Goal: Information Seeking & Learning: Stay updated

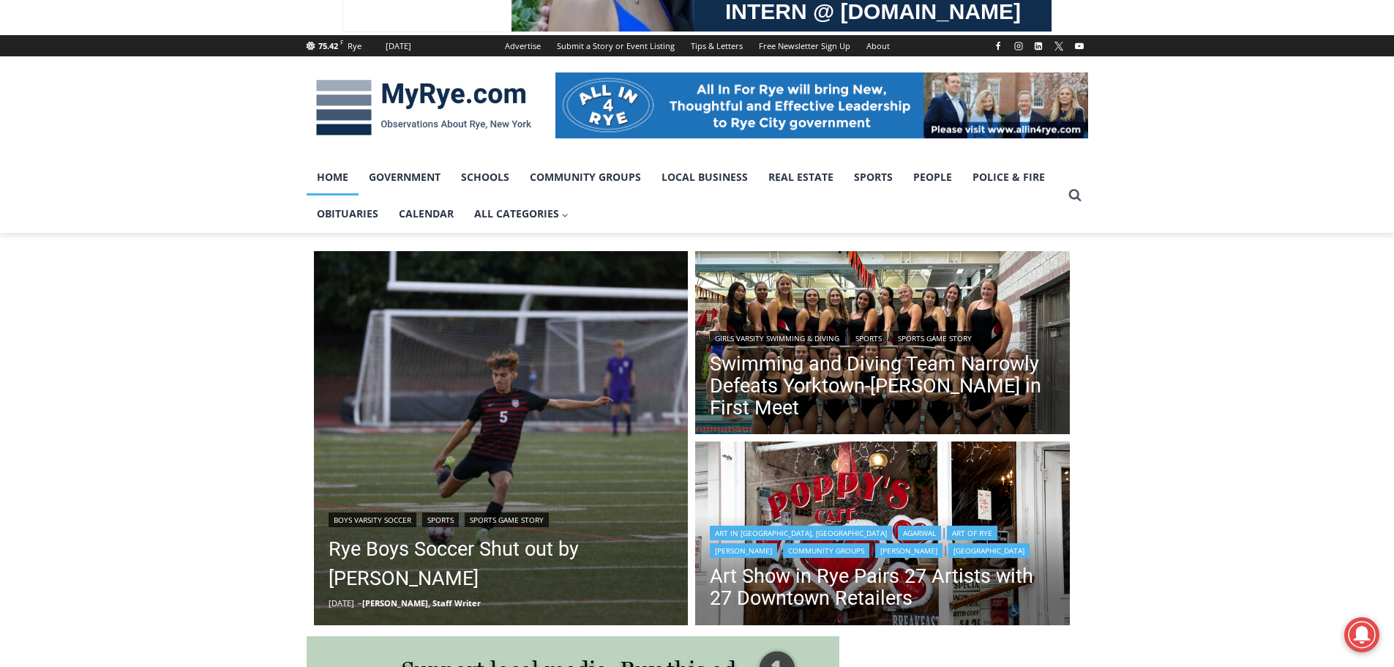
scroll to position [293, 0]
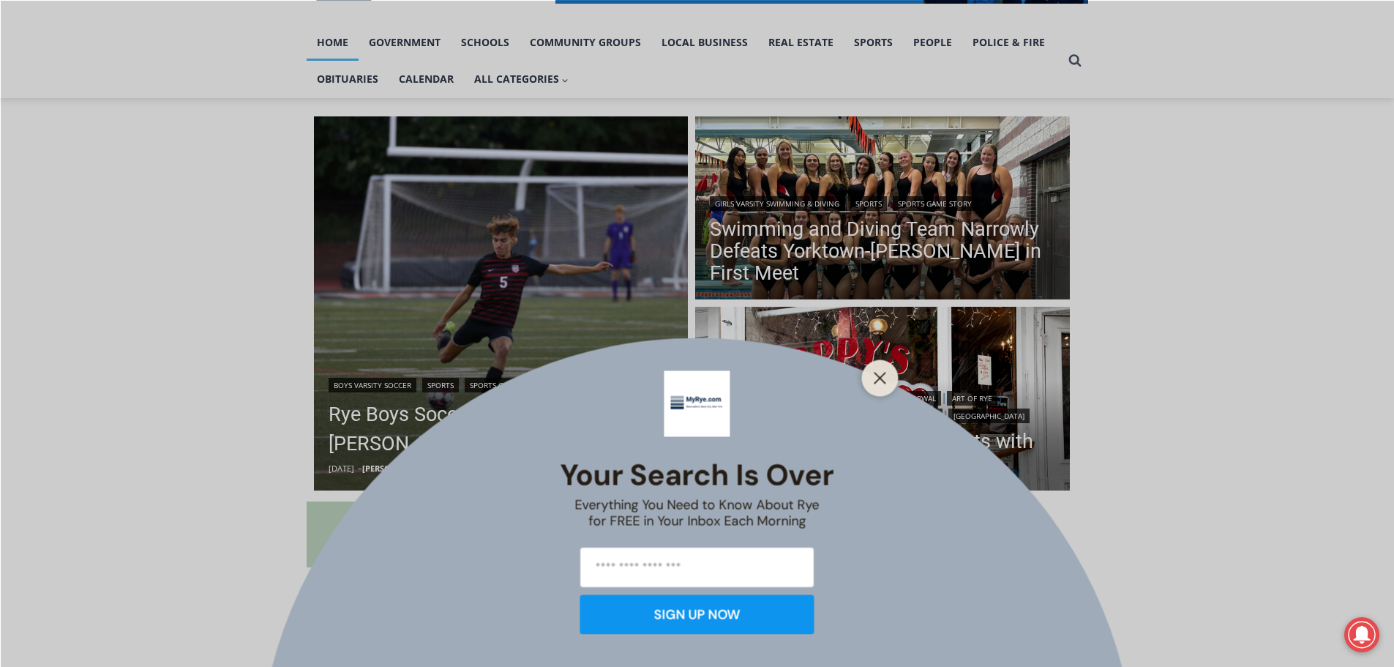
click at [595, 418] on div "Your Search is Over Everything You Need to Know About Rye for FREE in Your Inbo…" at bounding box center [697, 501] width 275 height 285
click at [876, 379] on icon "Close" at bounding box center [880, 377] width 13 height 13
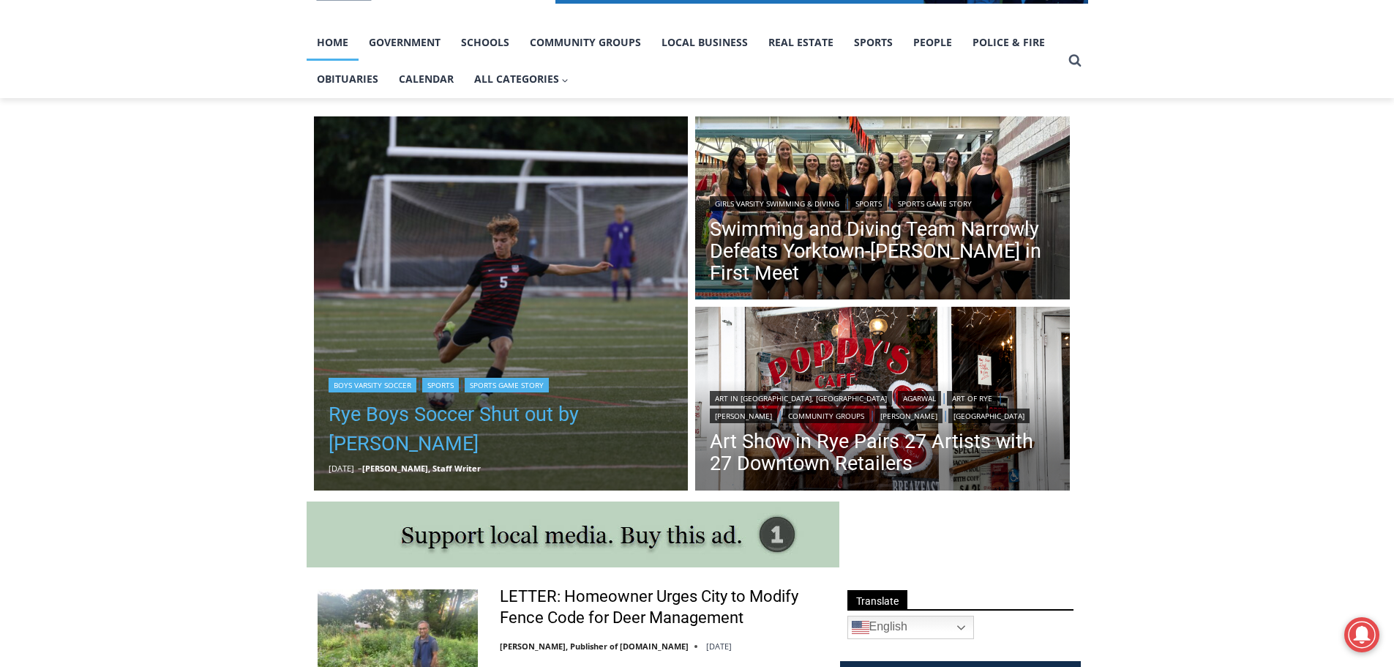
click at [582, 416] on link "Rye Boys Soccer Shut out by [PERSON_NAME]" at bounding box center [501, 428] width 345 height 59
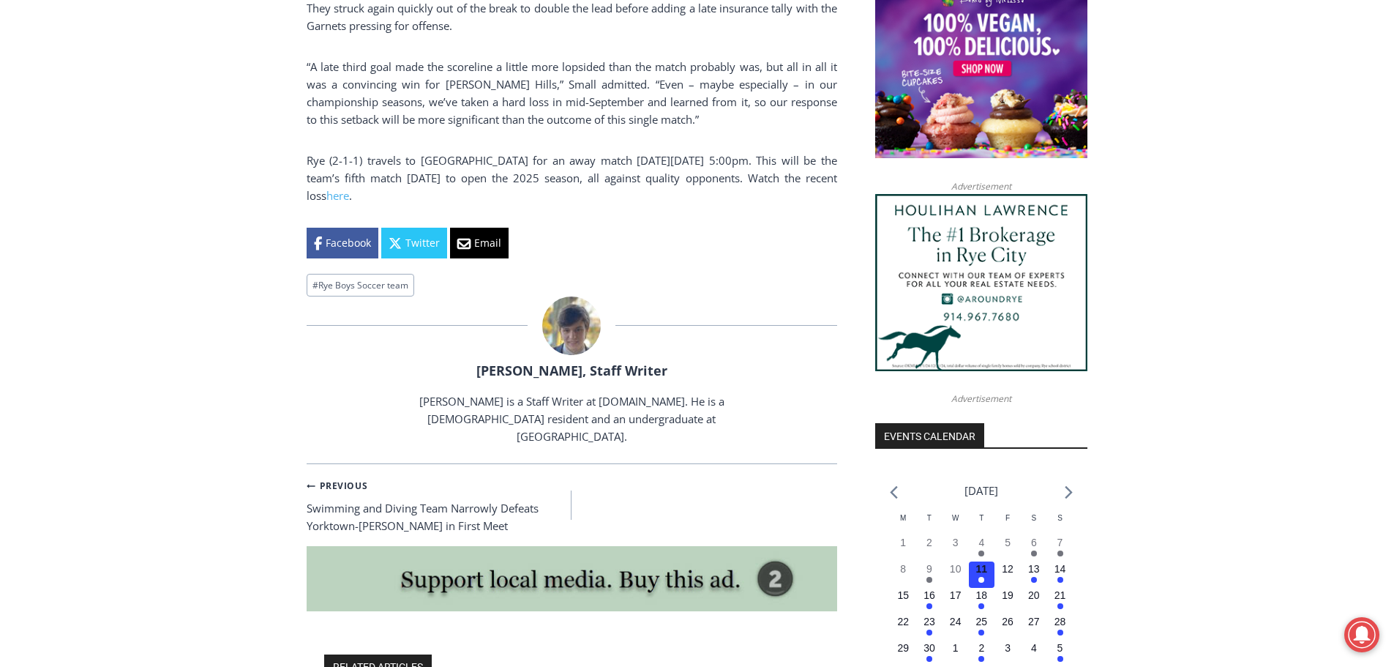
scroll to position [1580, 0]
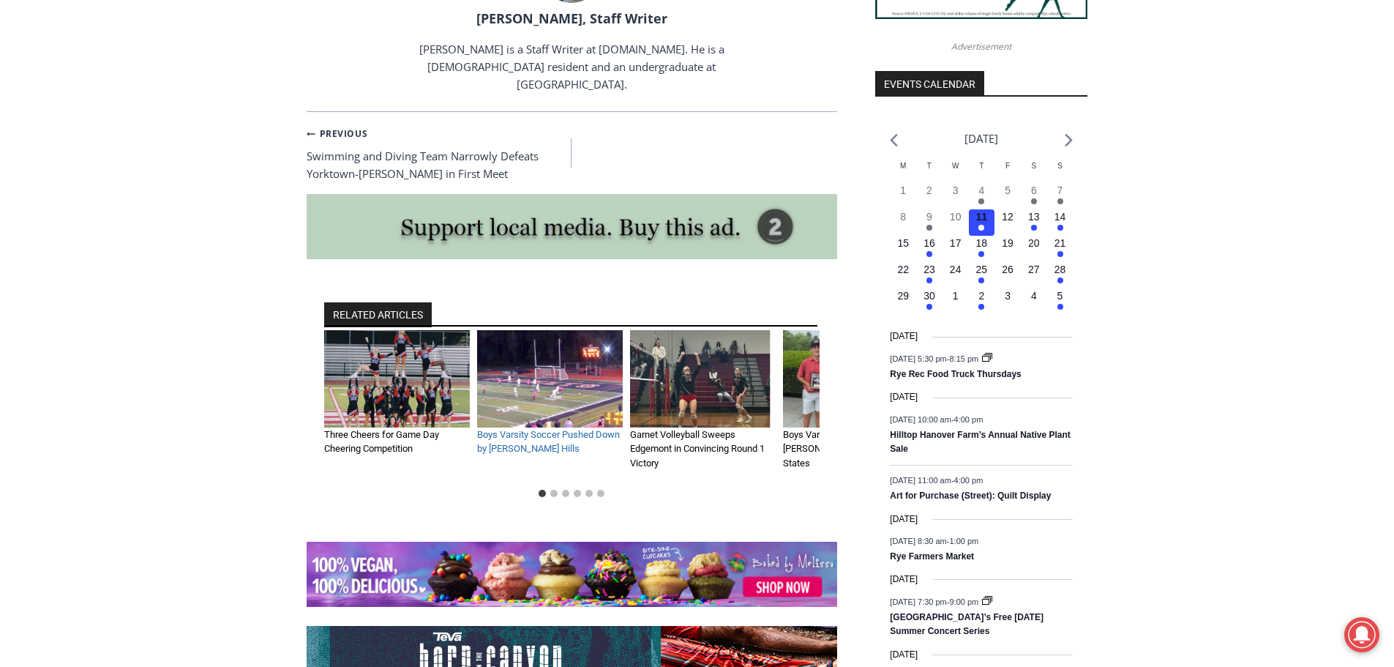
click at [492, 429] on link "Boys Varsity Soccer Pushed Down by Byram Hills" at bounding box center [548, 442] width 143 height 26
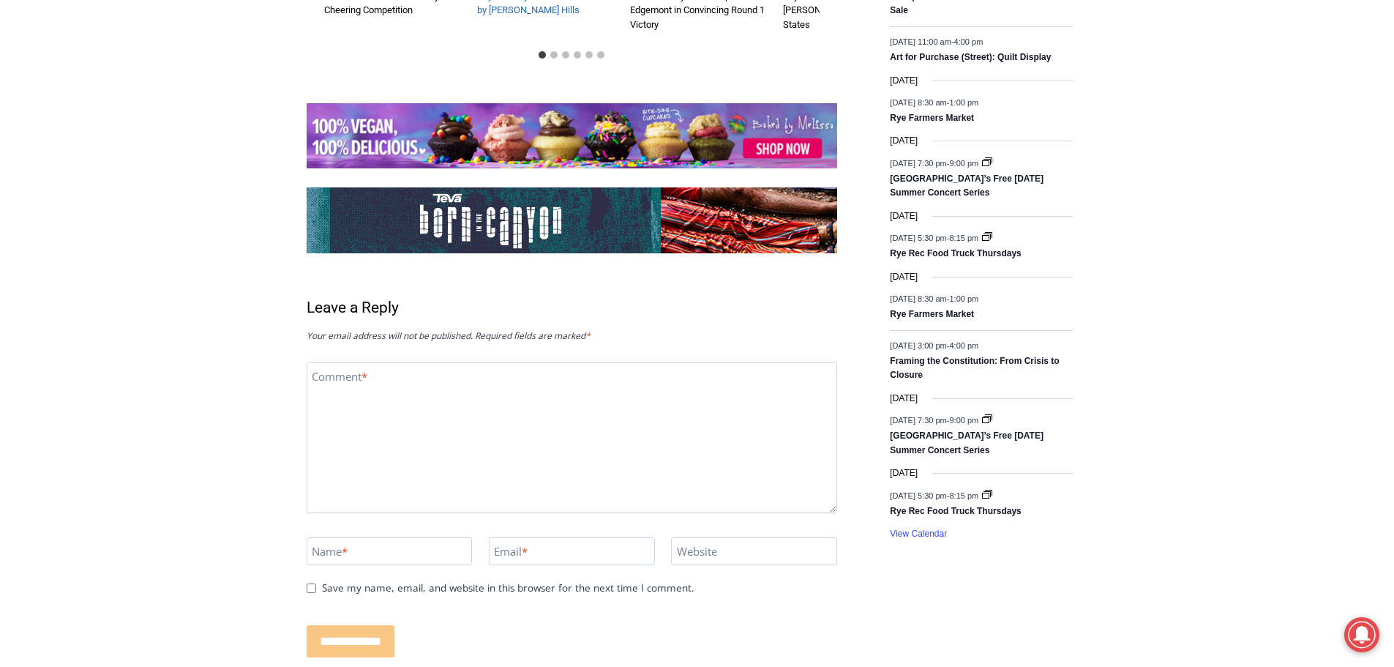
scroll to position [2092, 0]
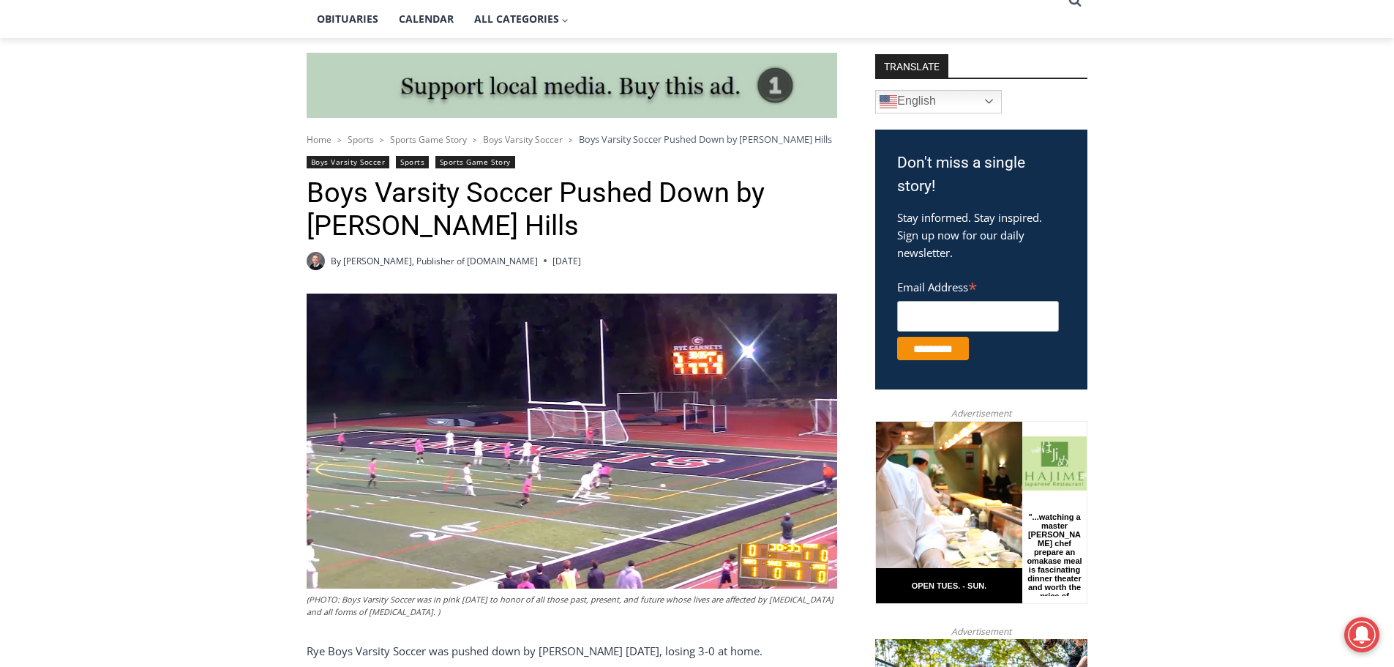
scroll to position [219, 0]
